Goal: Task Accomplishment & Management: Use online tool/utility

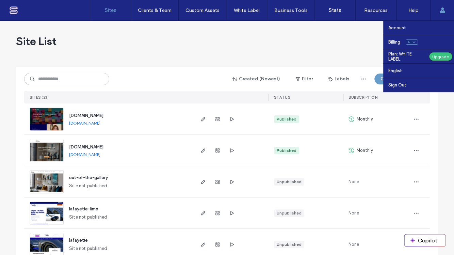
click at [443, 10] on icon at bounding box center [442, 9] width 5 height 5
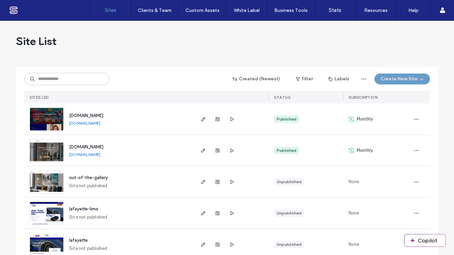
click at [112, 10] on label "Sites" at bounding box center [111, 10] width 12 height 6
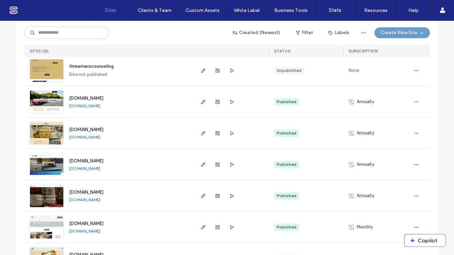
scroll to position [412, 0]
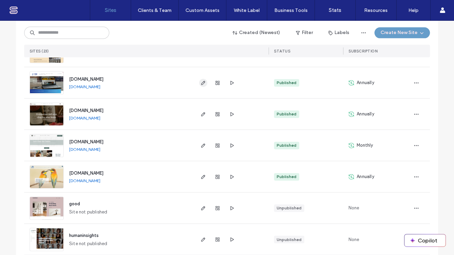
click at [201, 82] on icon "button" at bounding box center [203, 82] width 5 height 5
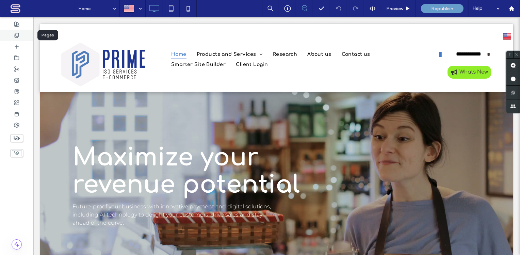
click at [15, 35] on icon at bounding box center [16, 35] width 5 height 5
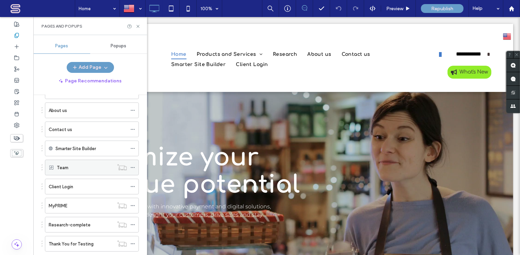
scroll to position [115, 0]
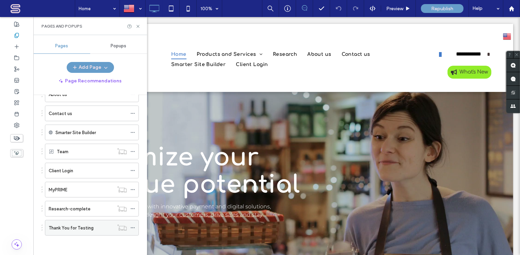
click at [88, 229] on label "Thank You for Testing" at bounding box center [71, 228] width 45 height 12
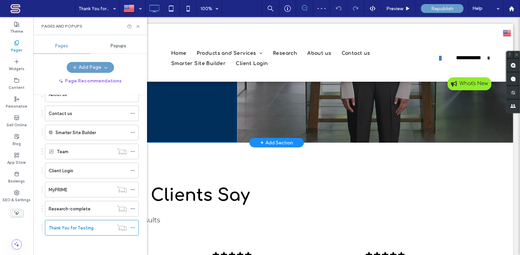
scroll to position [82, 0]
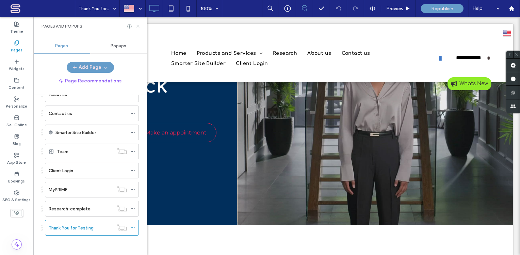
click at [138, 25] on icon at bounding box center [138, 26] width 5 height 5
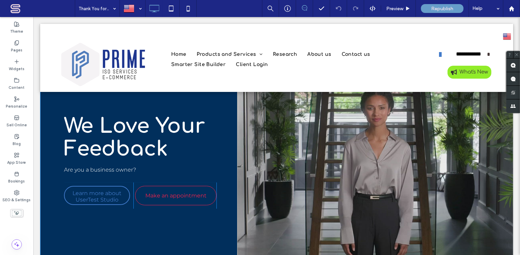
scroll to position [0, 0]
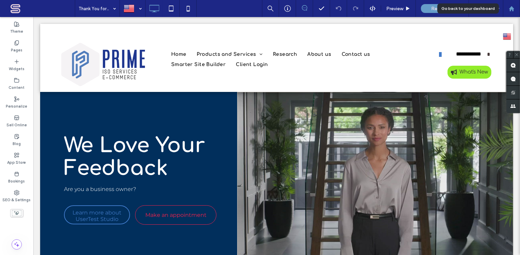
click at [454, 9] on use at bounding box center [511, 8] width 5 height 5
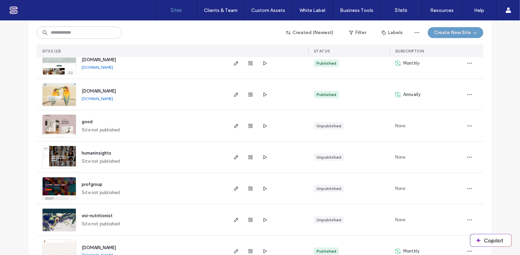
scroll to position [494, 0]
click at [235, 157] on use "button" at bounding box center [236, 158] width 4 height 4
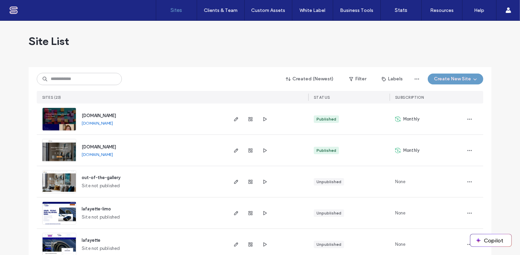
scroll to position [82, 0]
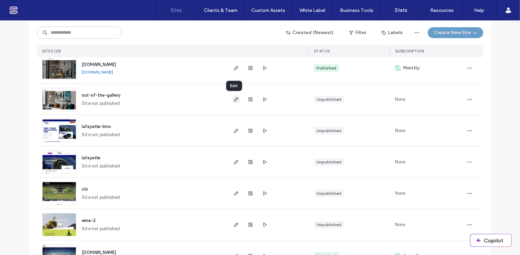
click at [234, 100] on use "button" at bounding box center [236, 99] width 4 height 4
